Goal: Information Seeking & Learning: Learn about a topic

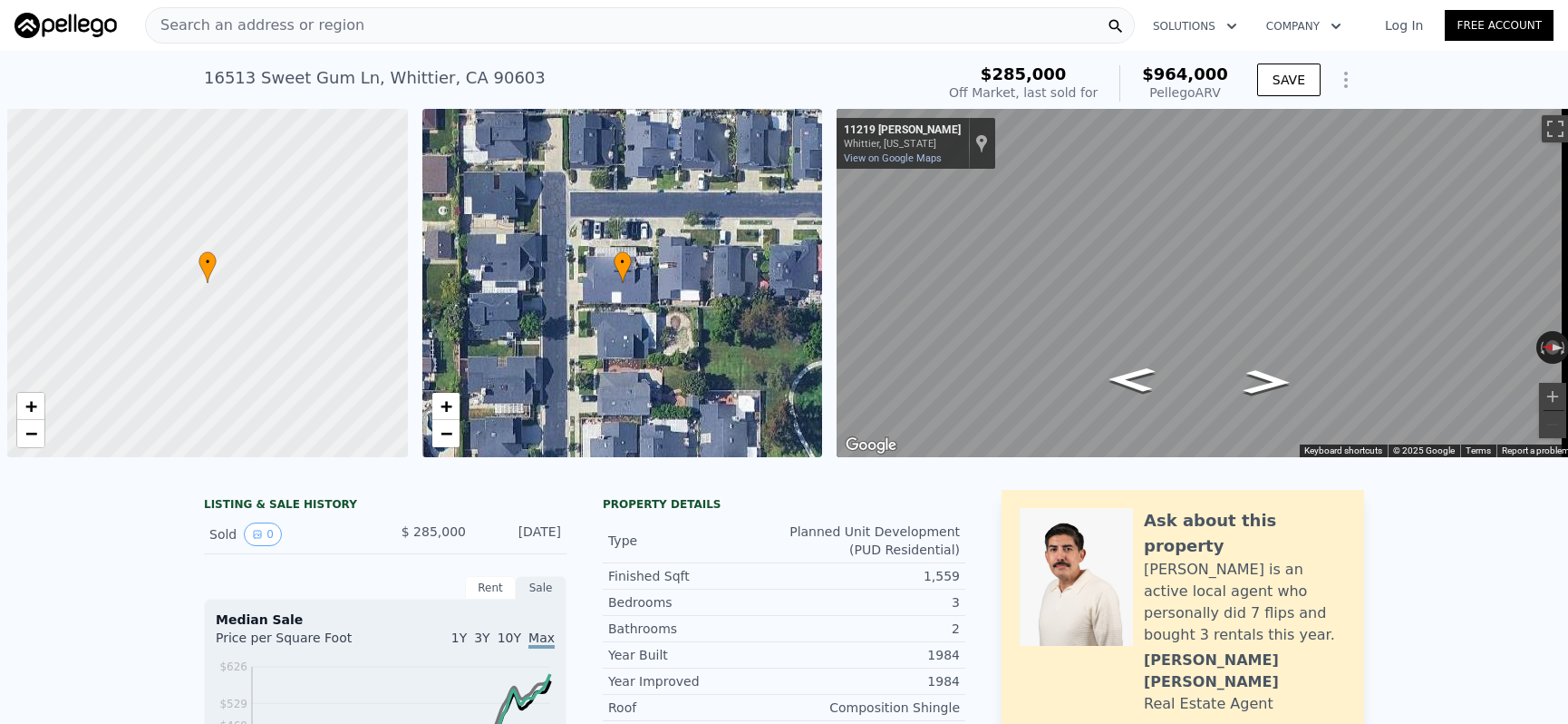
scroll to position [0, 7]
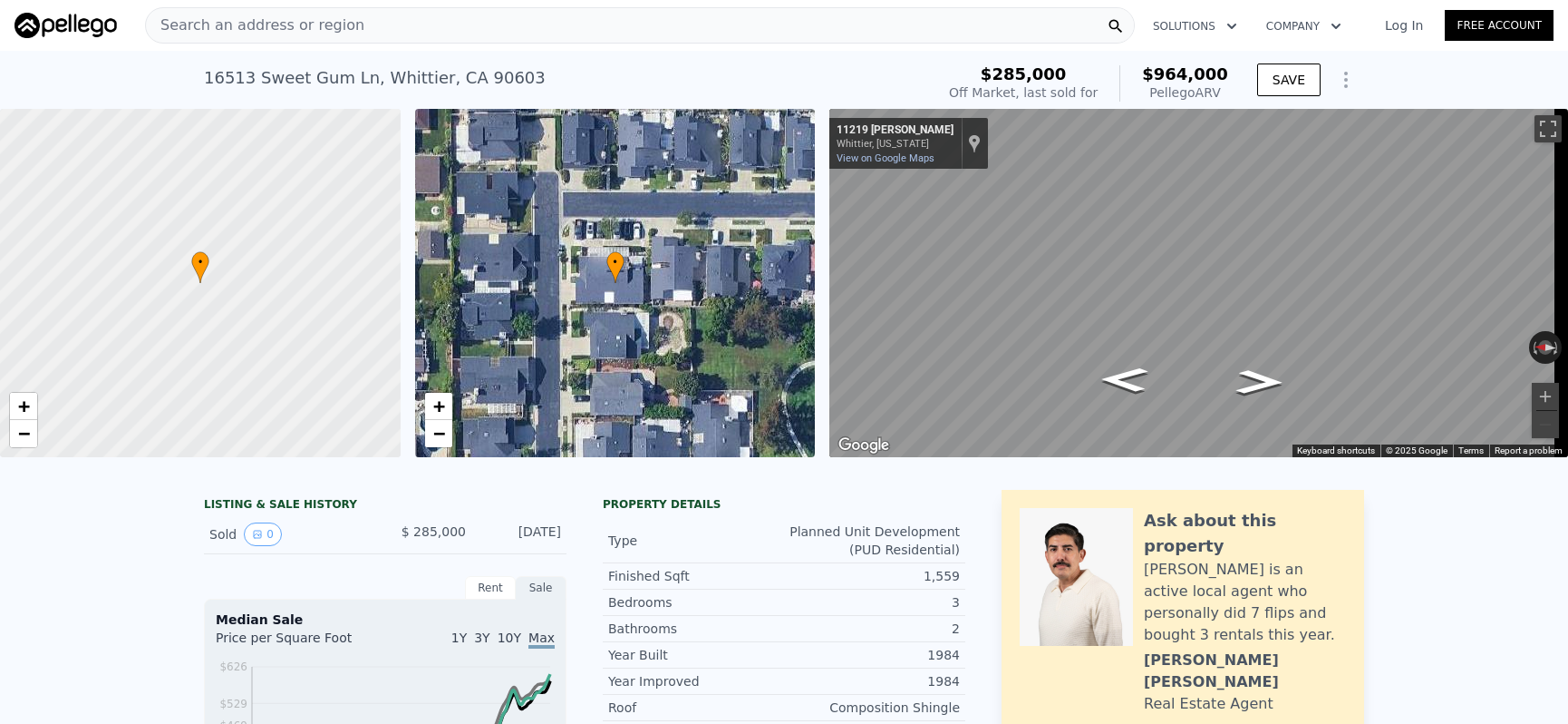
click at [395, 24] on div "Search an address or region" at bounding box center [640, 25] width 990 height 37
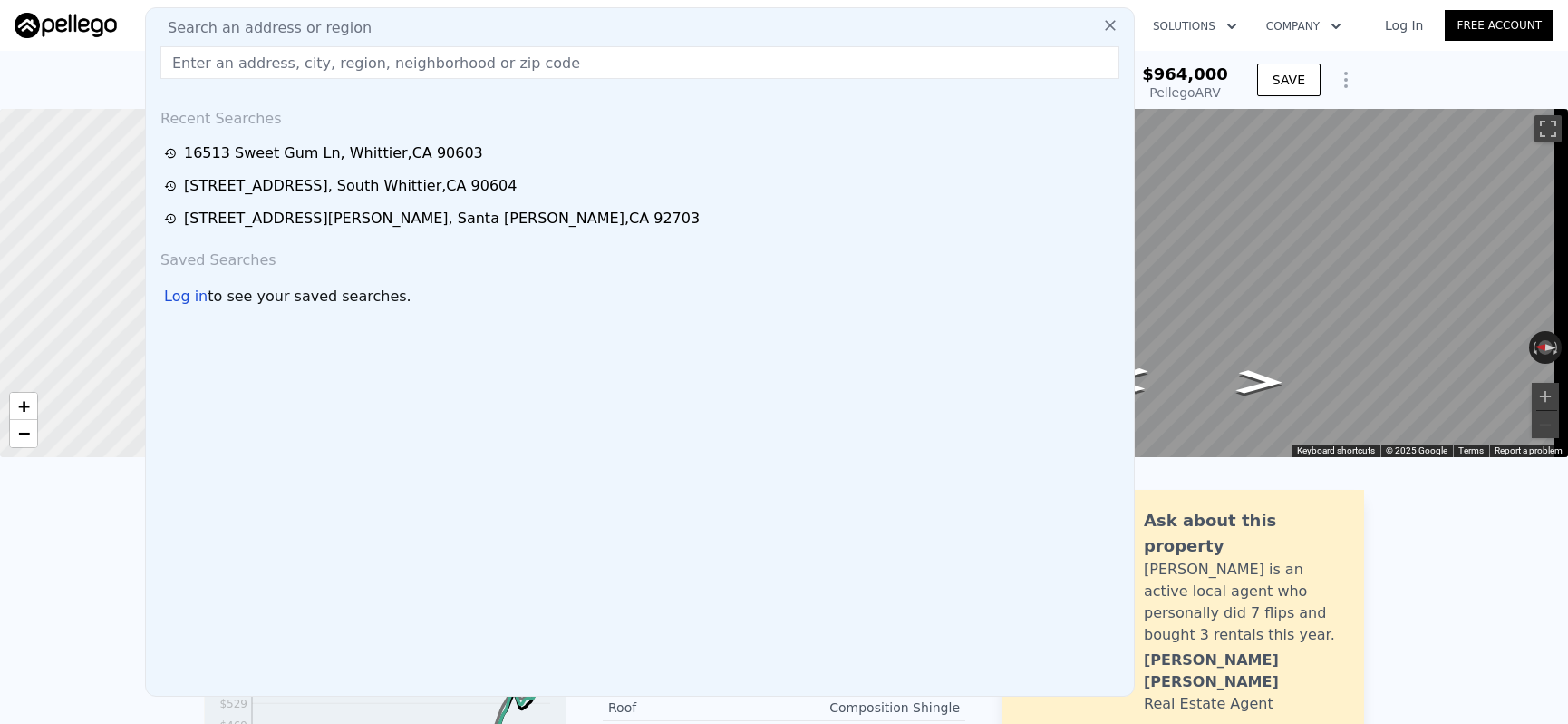
click at [395, 56] on input "text" at bounding box center [640, 62] width 959 height 33
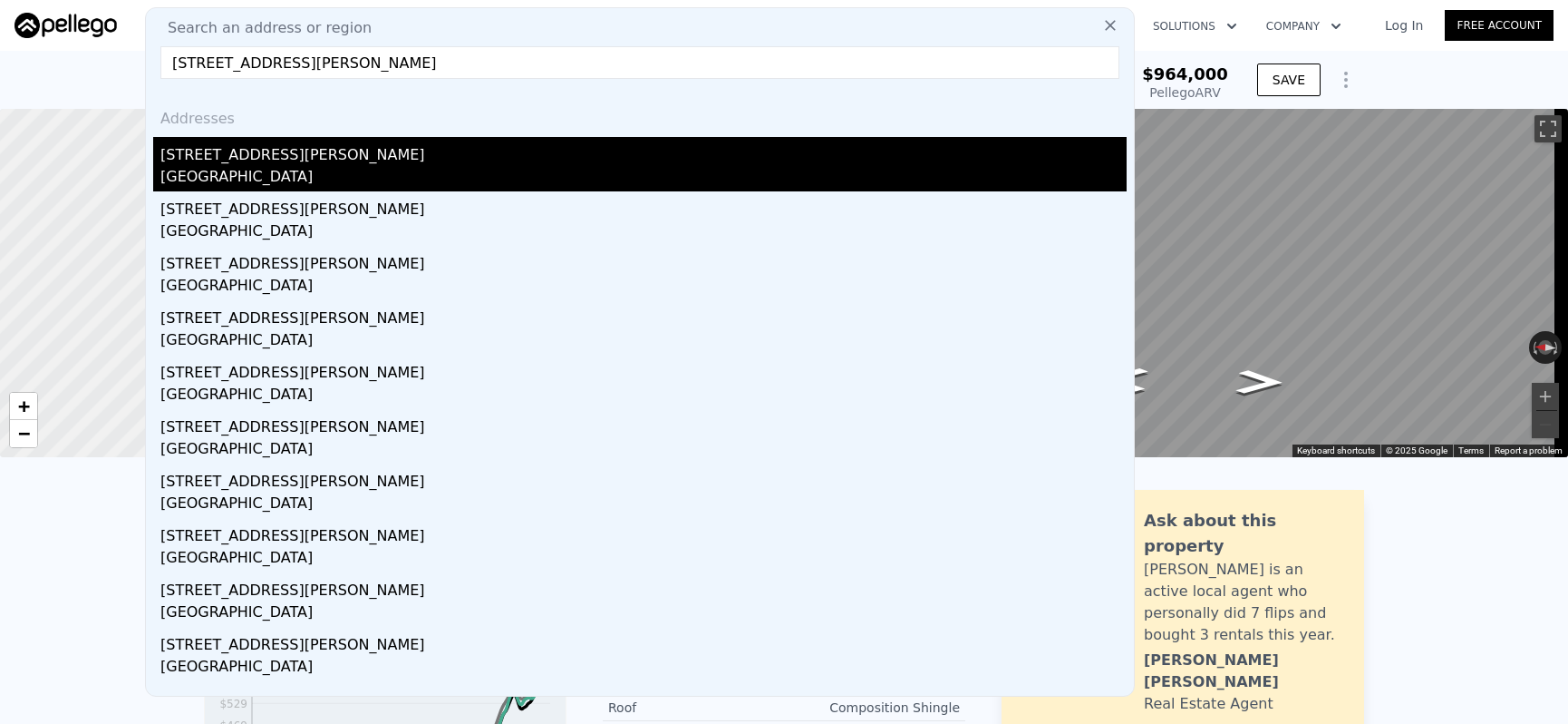
type input "[STREET_ADDRESS][PERSON_NAME]"
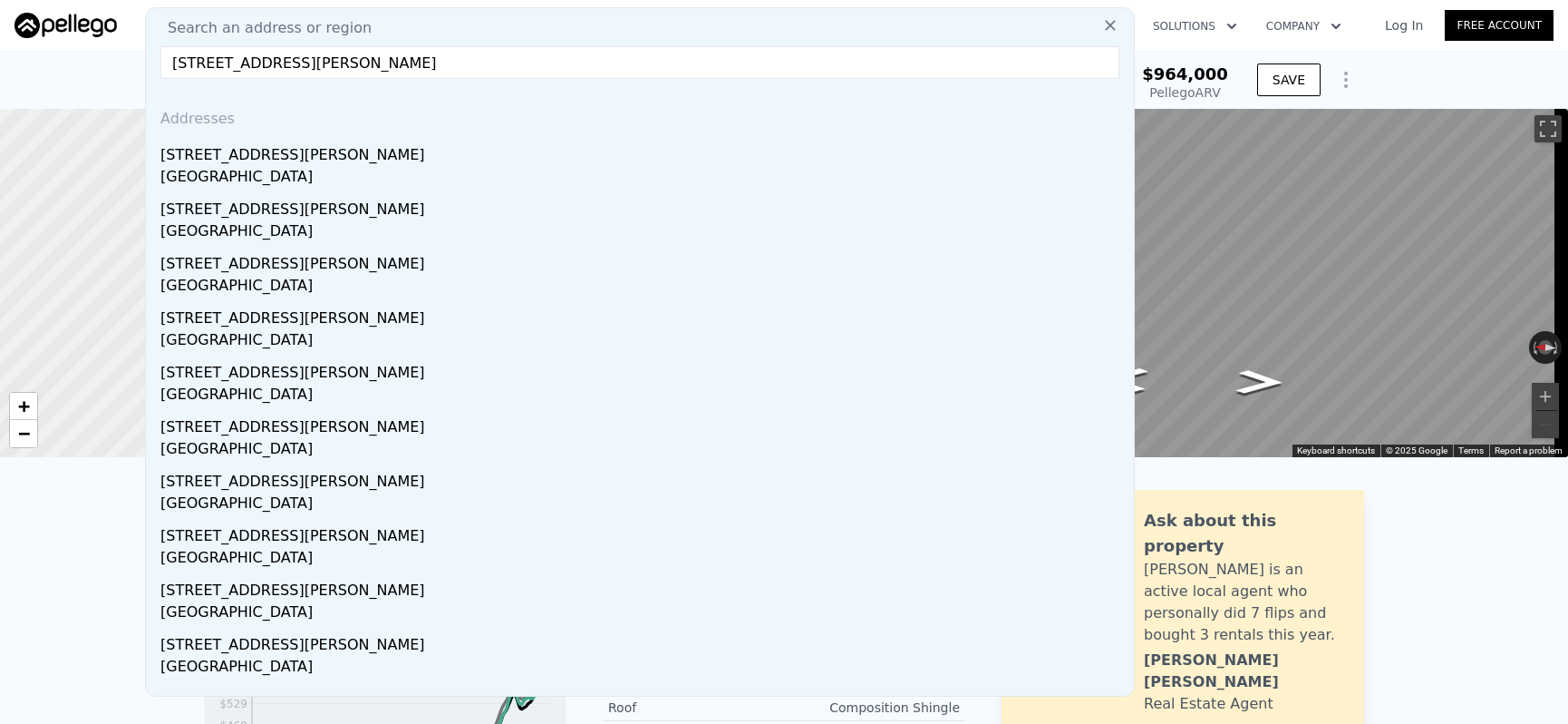
click at [393, 161] on div "[STREET_ADDRESS][PERSON_NAME]" at bounding box center [643, 150] width 966 height 29
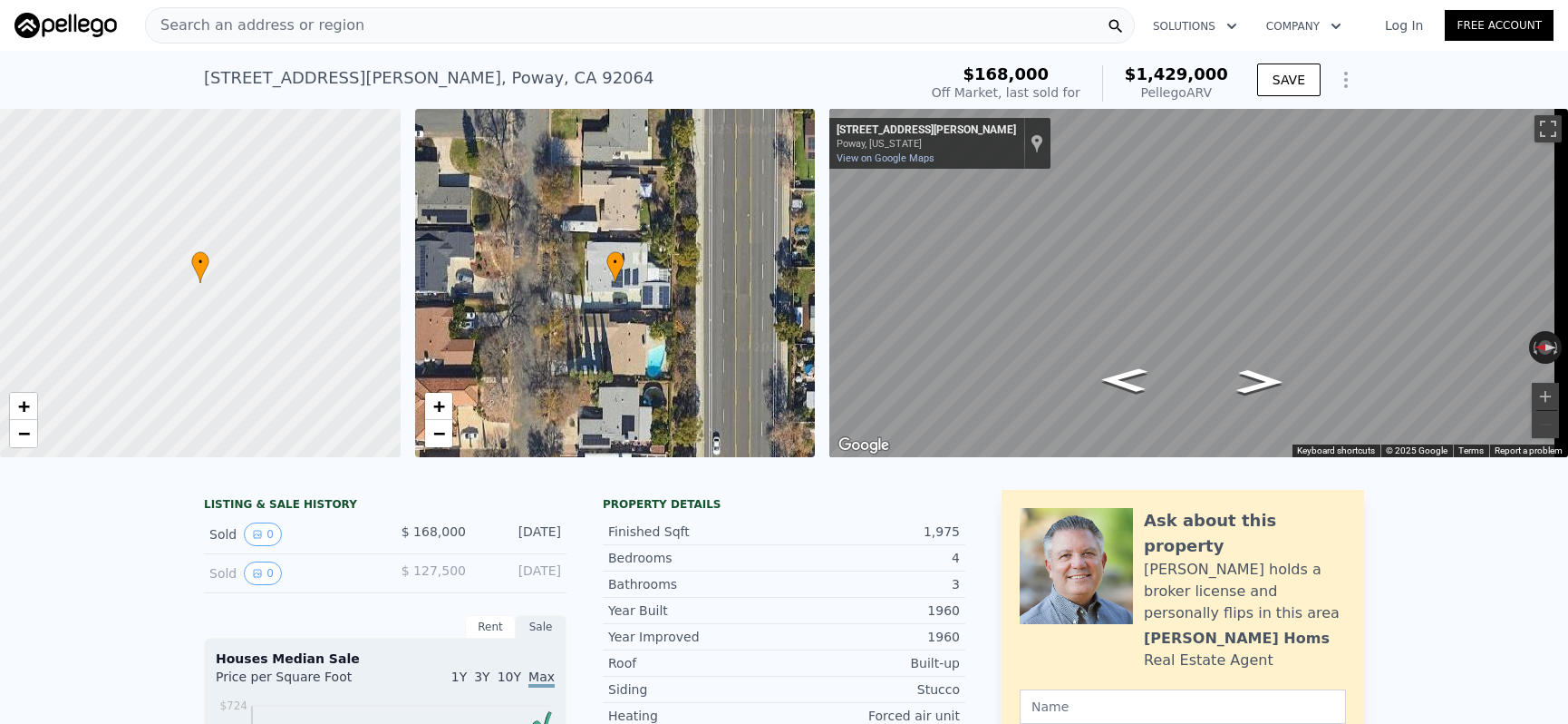
scroll to position [0, 7]
click at [640, 30] on div "Search an address or region" at bounding box center [640, 25] width 990 height 37
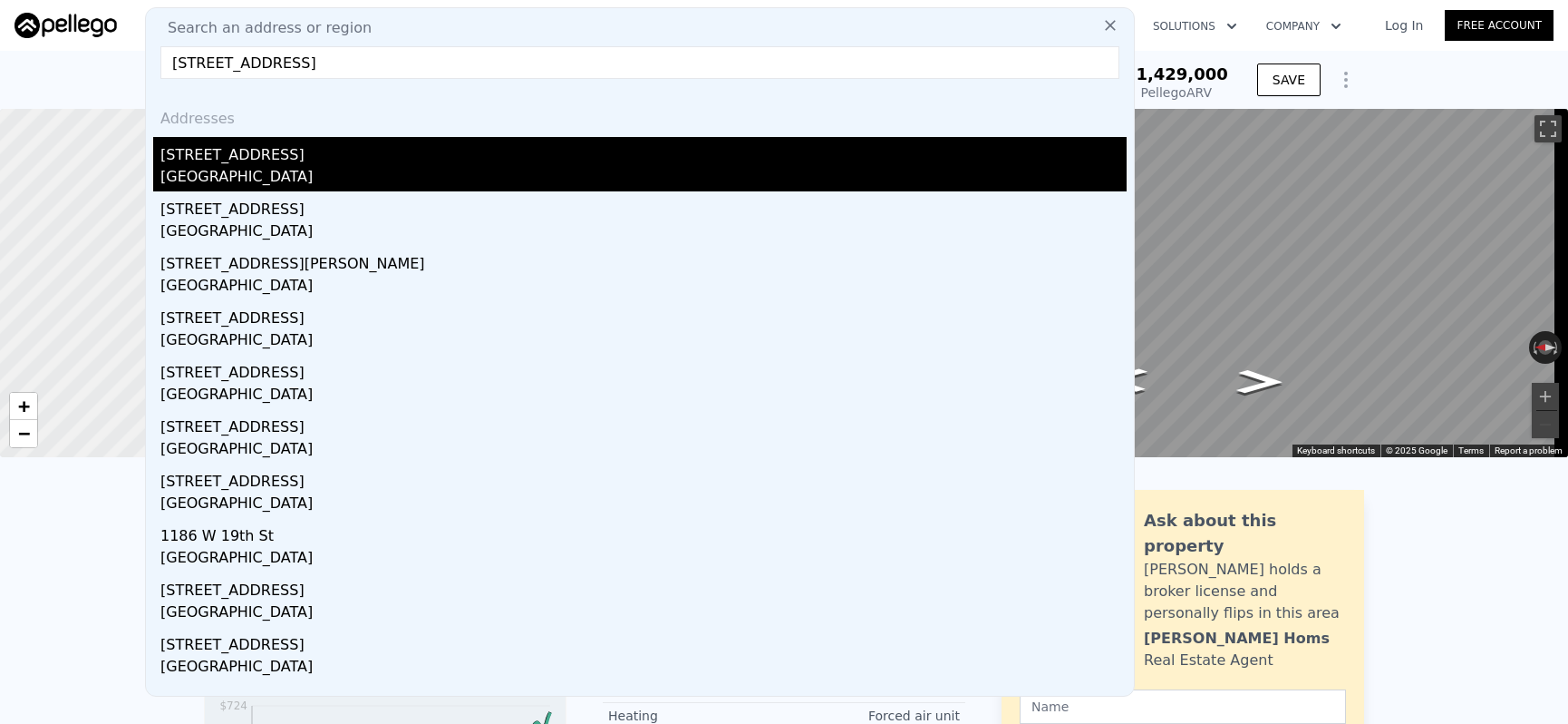
type input "[STREET_ADDRESS]"
click at [615, 148] on div "[STREET_ADDRESS]" at bounding box center [643, 150] width 966 height 29
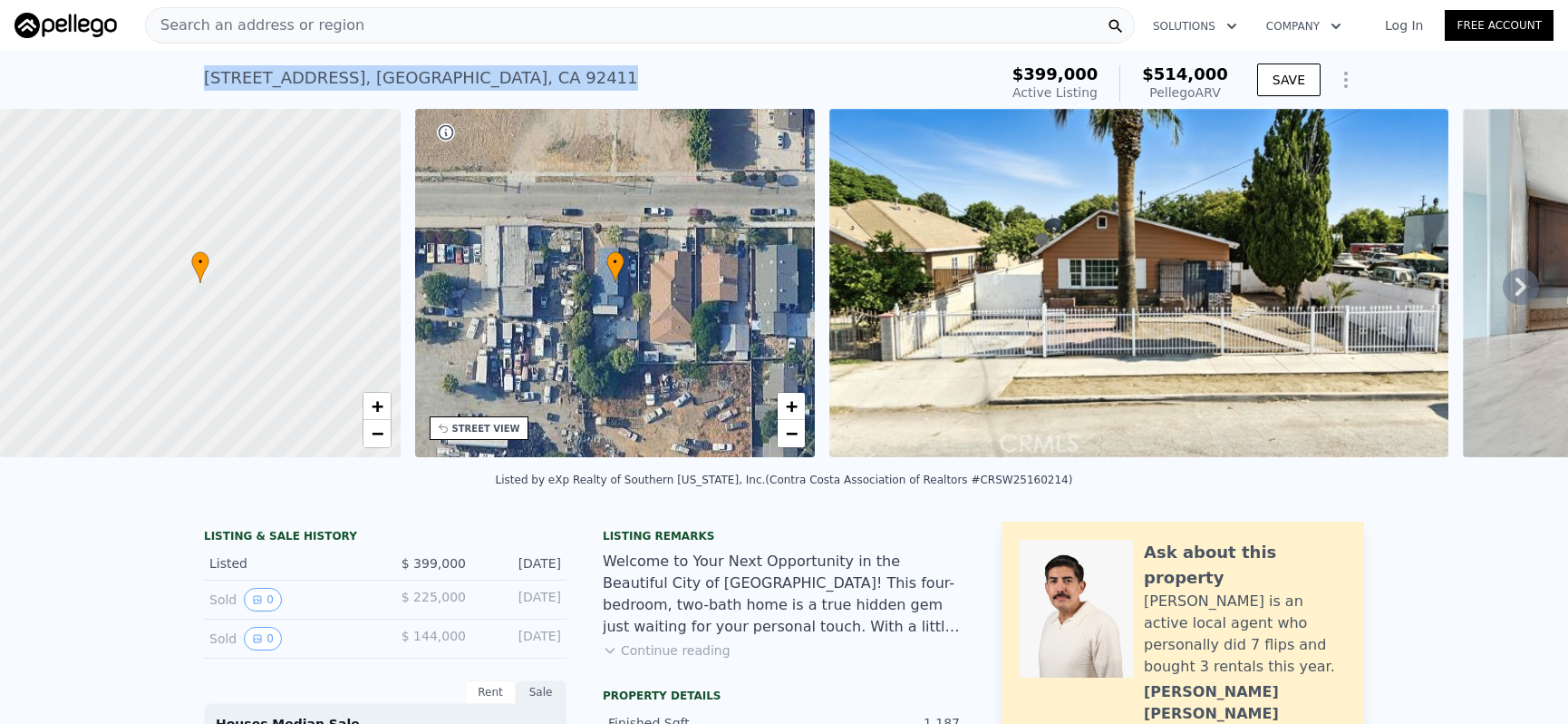
drag, startPoint x: 189, startPoint y: 72, endPoint x: 575, endPoint y: 93, distance: 386.6
click at [576, 93] on div "[STREET_ADDRESS] Active at $399k (~ARV $514k ) $399,000 Active Listing $514,000…" at bounding box center [784, 79] width 1568 height 58
click at [853, 594] on div "Welcome to Your Next Opportunity in the Beautiful City of [GEOGRAPHIC_DATA]! Th…" at bounding box center [784, 594] width 363 height 87
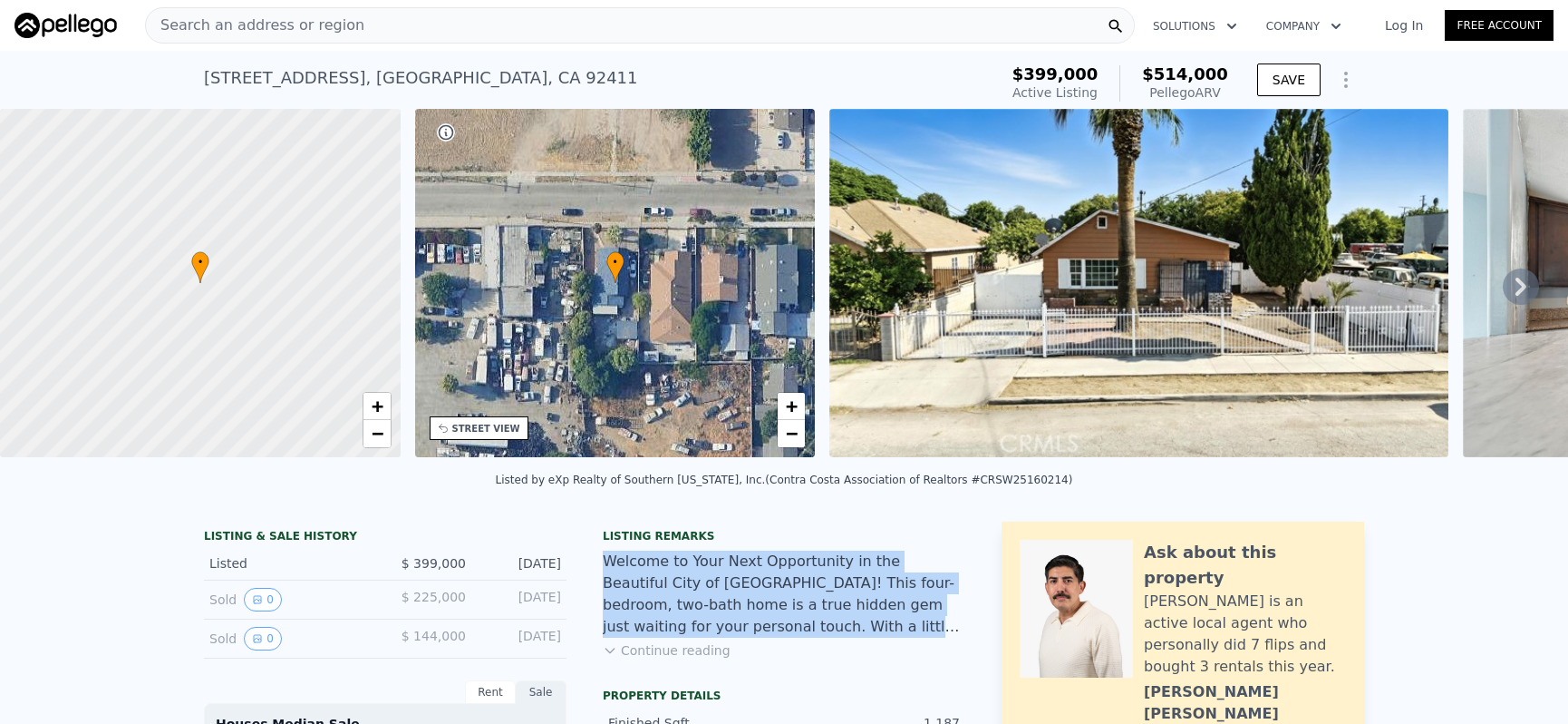
click at [853, 594] on div "Welcome to Your Next Opportunity in the Beautiful City of [GEOGRAPHIC_DATA]! Th…" at bounding box center [784, 594] width 363 height 87
click at [832, 598] on div "Welcome to Your Next Opportunity in the Beautiful City of [GEOGRAPHIC_DATA]! Th…" at bounding box center [784, 594] width 363 height 87
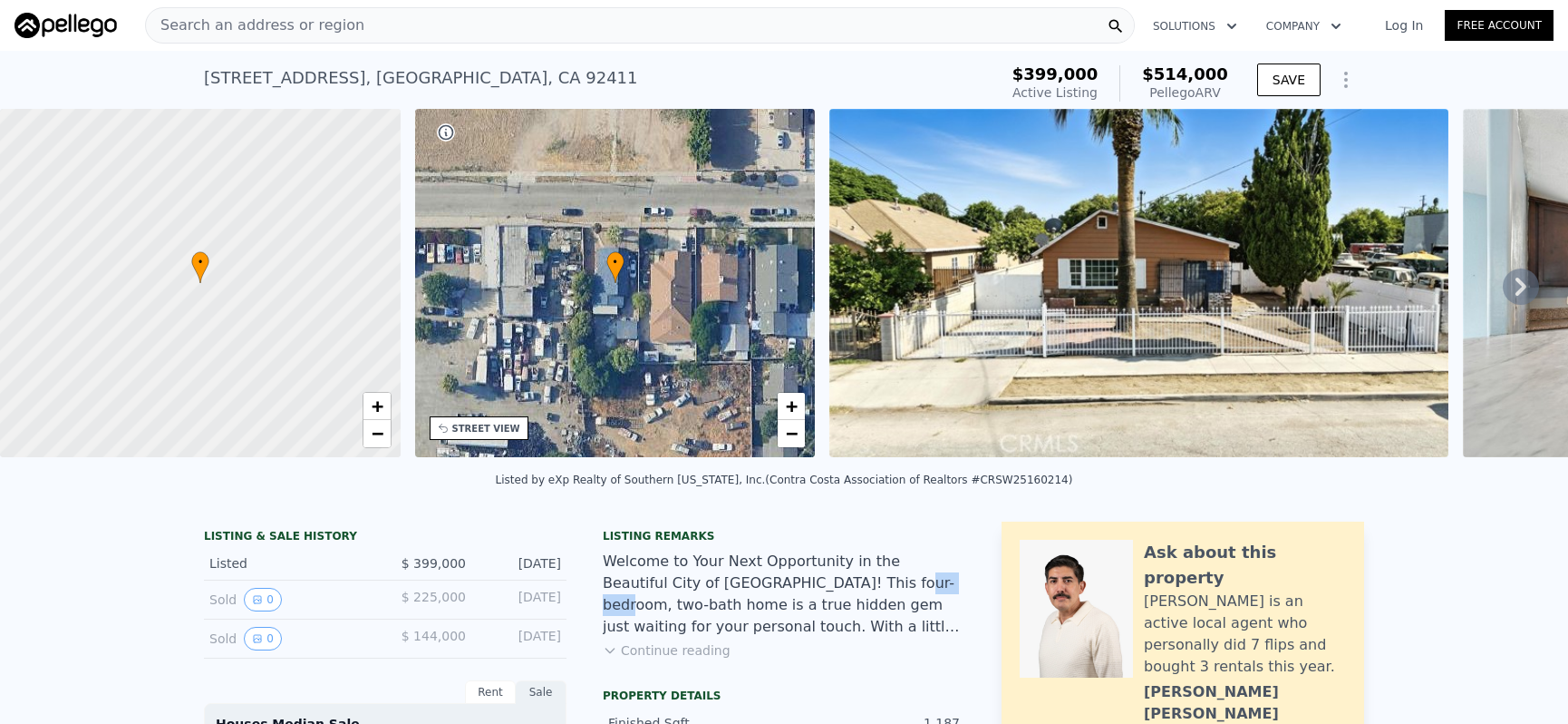
click at [832, 598] on div "Welcome to Your Next Opportunity in the Beautiful City of [GEOGRAPHIC_DATA]! Th…" at bounding box center [784, 594] width 363 height 87
click at [319, 43] on div "Search an address or region" at bounding box center [640, 25] width 990 height 37
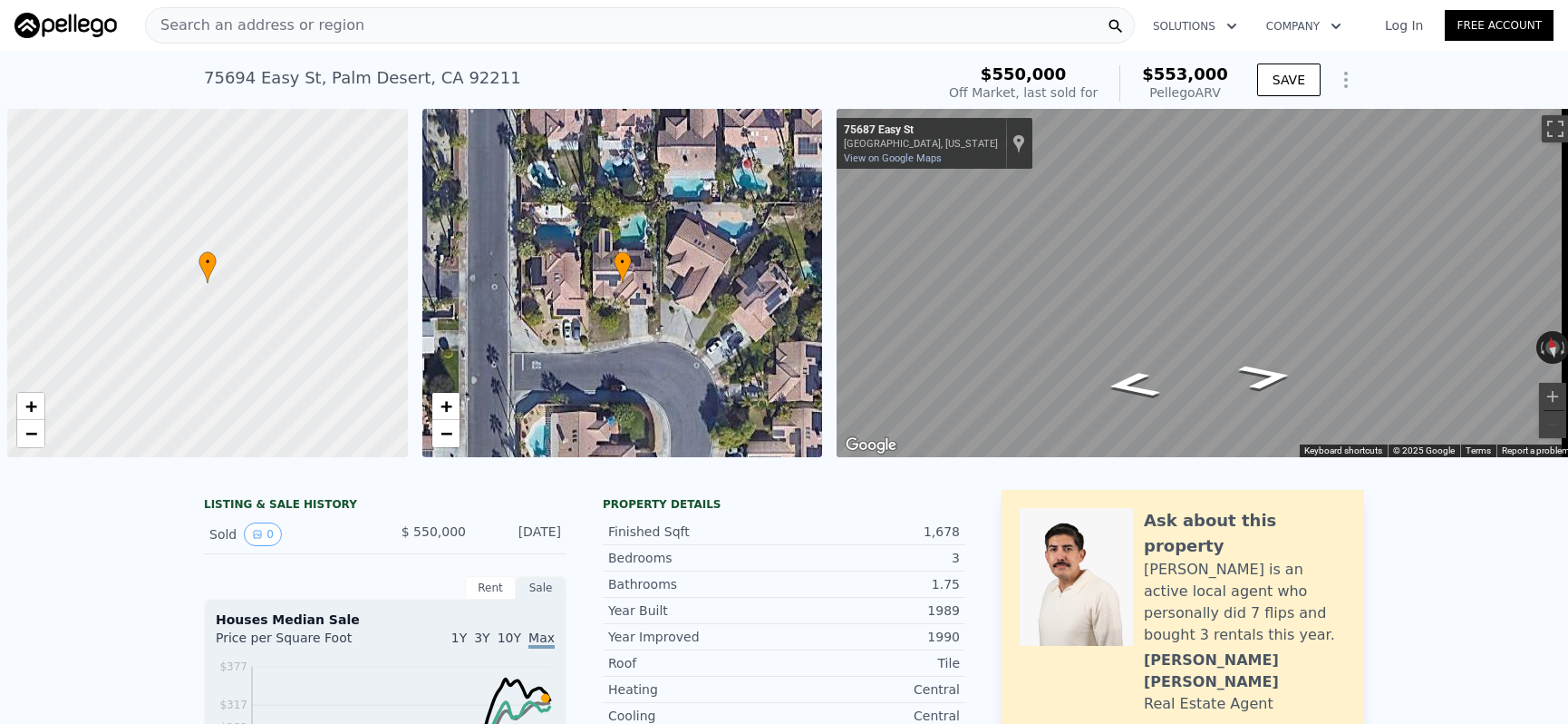
scroll to position [0, 7]
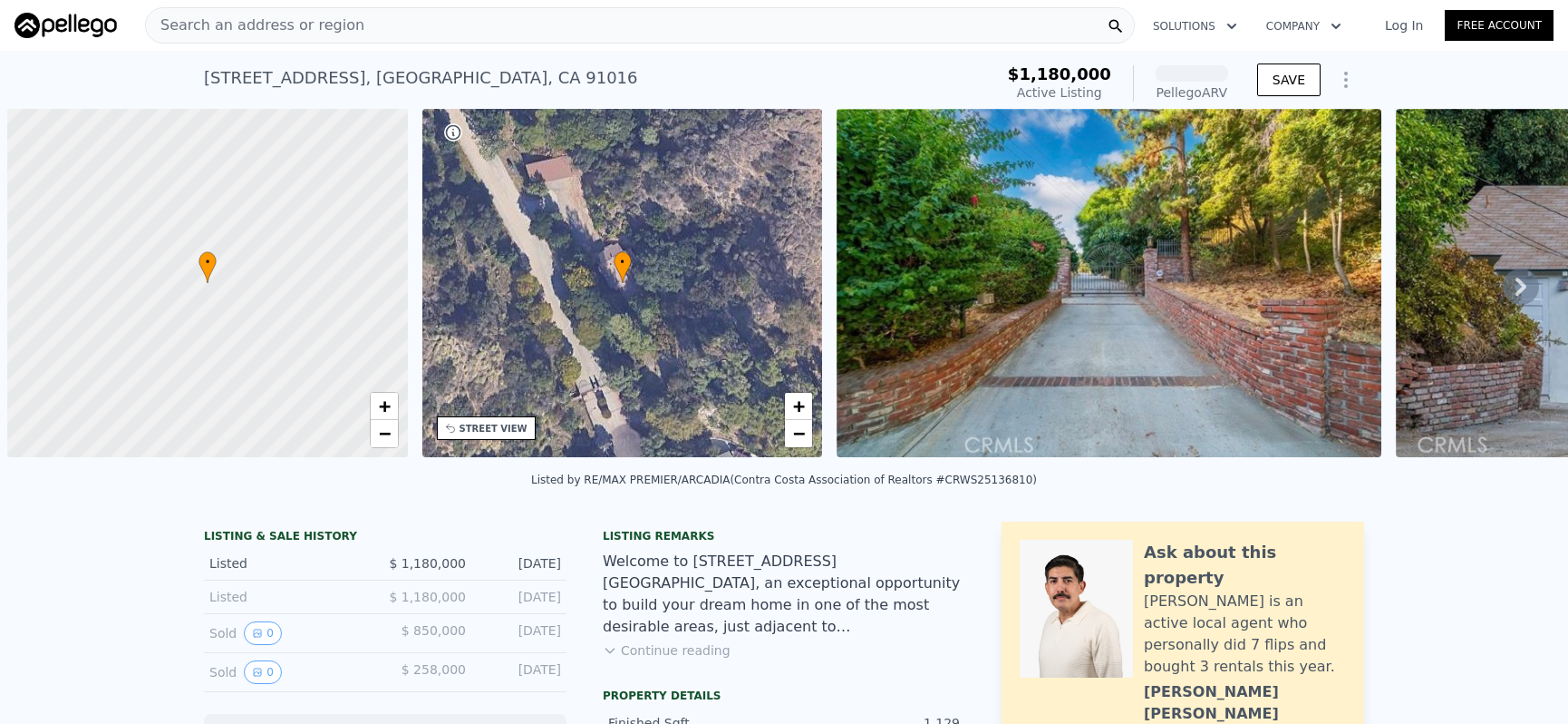
scroll to position [0, 7]
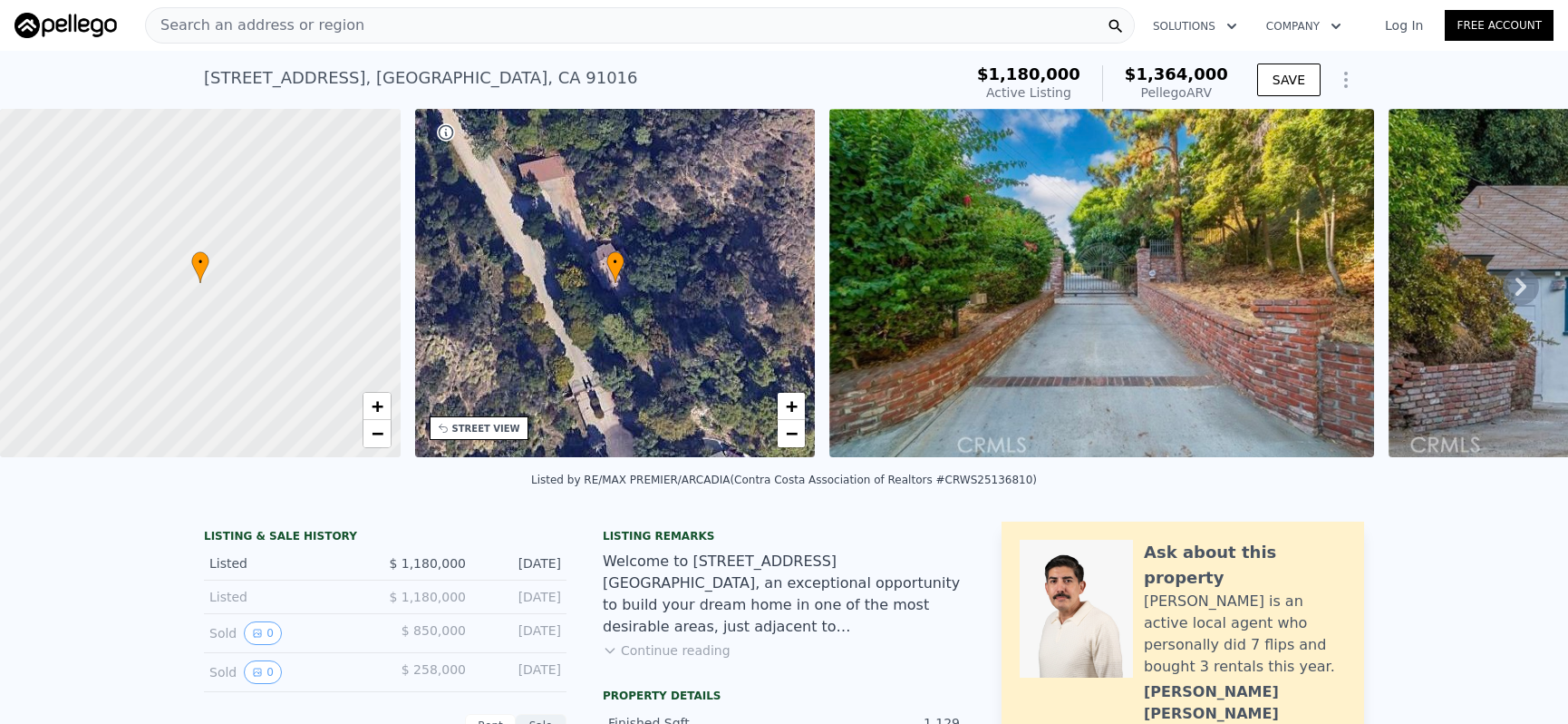
click at [204, 80] on div "330 N Madison Ave , Monrovia , CA 91016" at bounding box center [420, 78] width 434 height 26
drag, startPoint x: 213, startPoint y: 80, endPoint x: 582, endPoint y: 85, distance: 369.0
click at [582, 85] on div "330 N Madison Ave , Monrovia , CA 91016 Active at $1.180m (~ARV $1.364m )" at bounding box center [579, 83] width 751 height 50
